Goal: Task Accomplishment & Management: Use online tool/utility

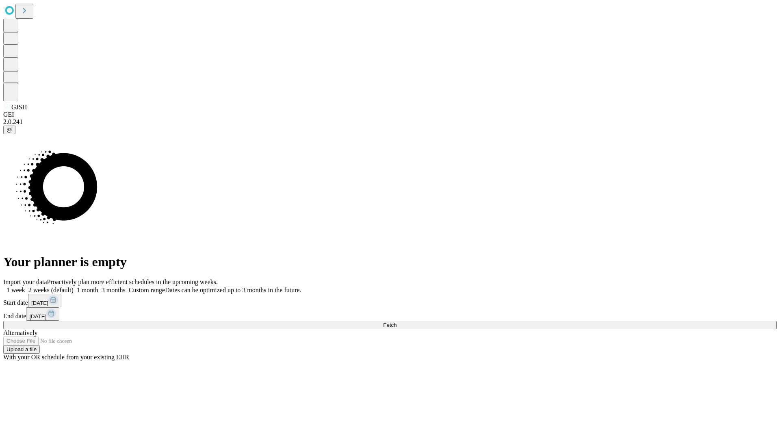
click at [397, 322] on span "Fetch" at bounding box center [389, 325] width 13 height 6
